Goal: Transaction & Acquisition: Purchase product/service

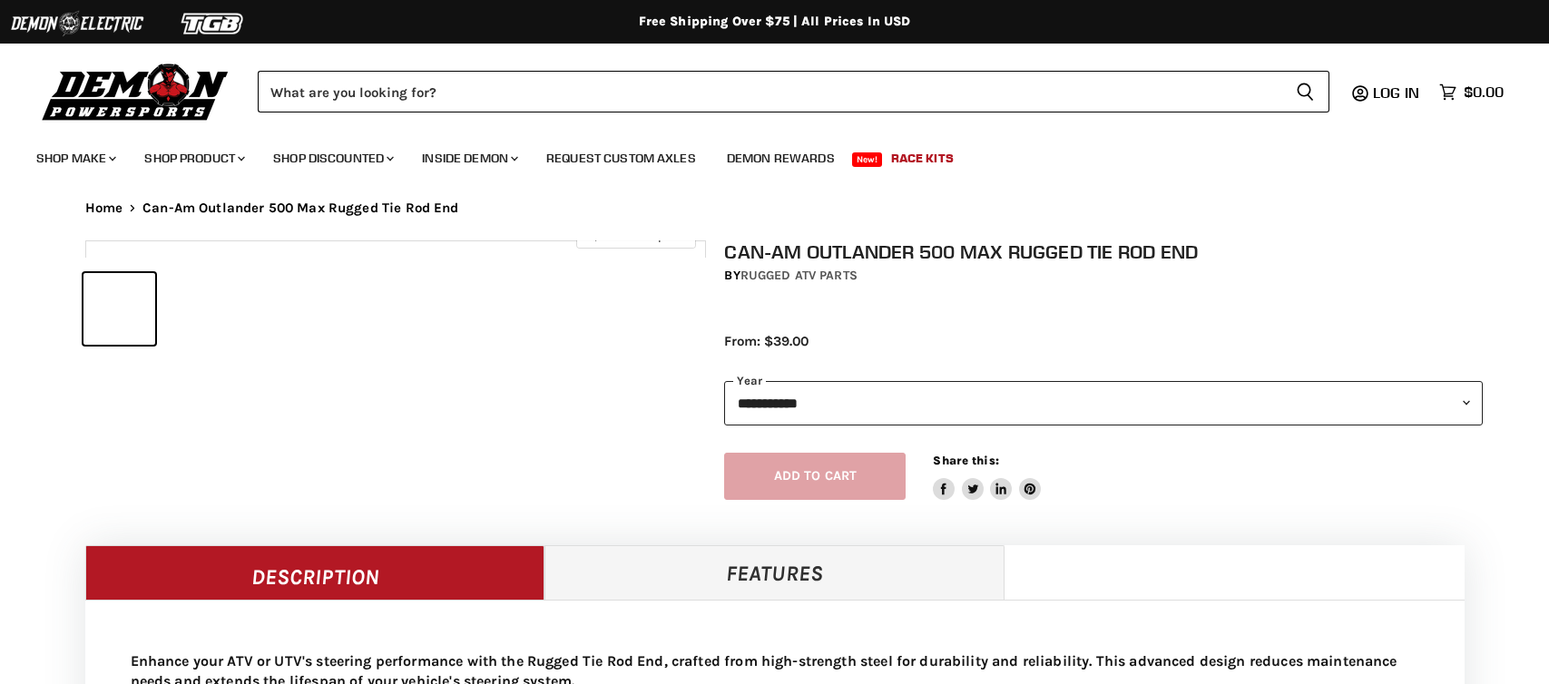
select select "******"
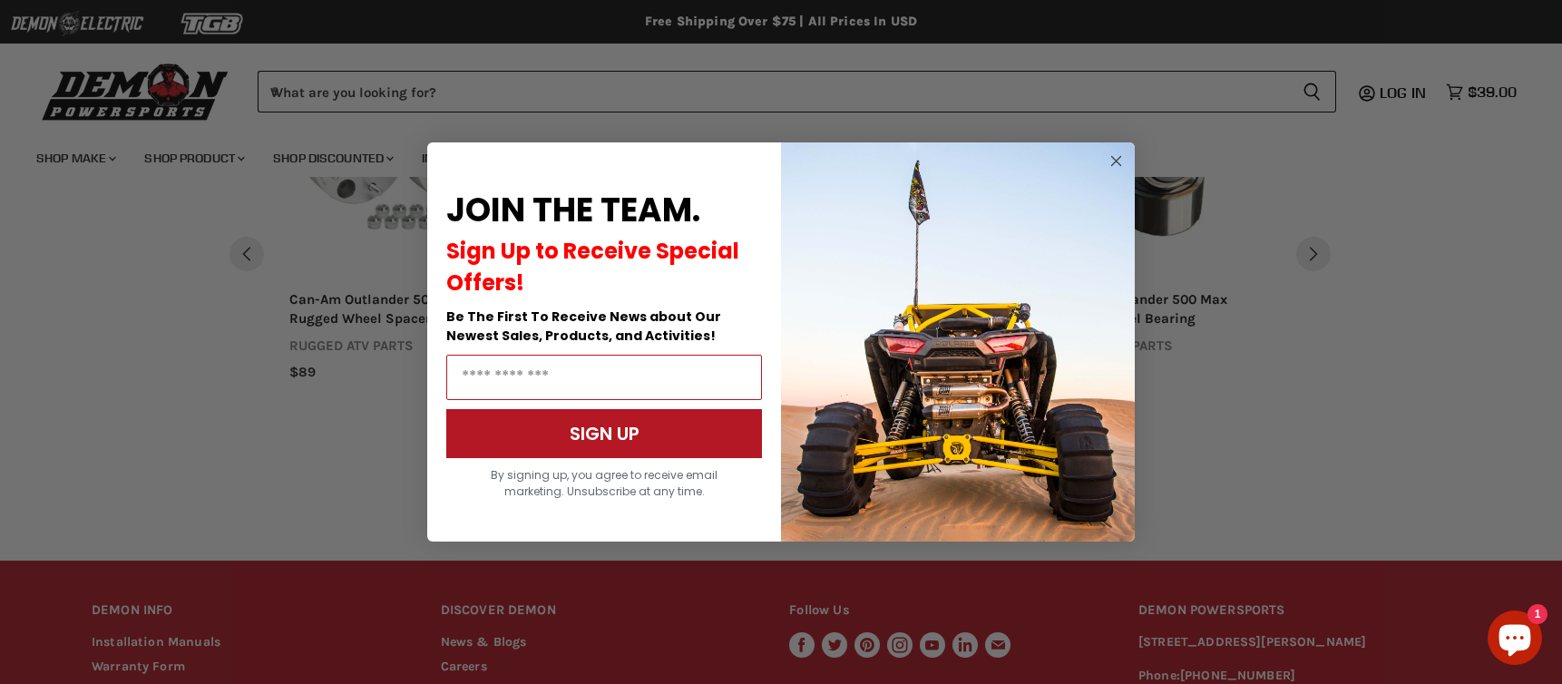
scroll to position [1617, 0]
